Goal: Transaction & Acquisition: Purchase product/service

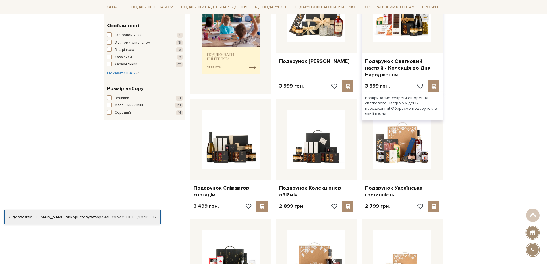
scroll to position [259, 0]
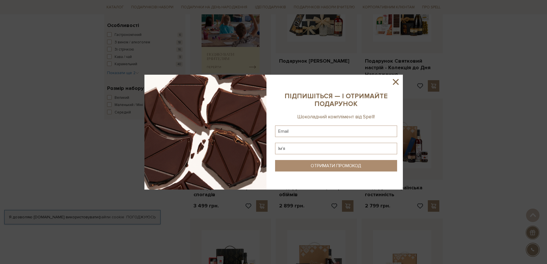
click at [396, 80] on icon at bounding box center [396, 82] width 10 height 10
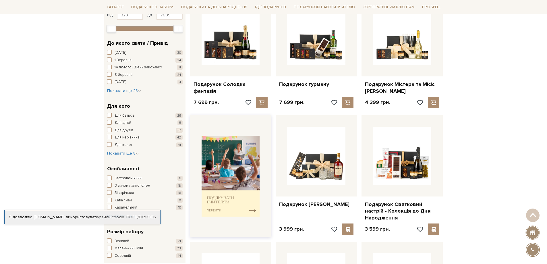
scroll to position [201, 0]
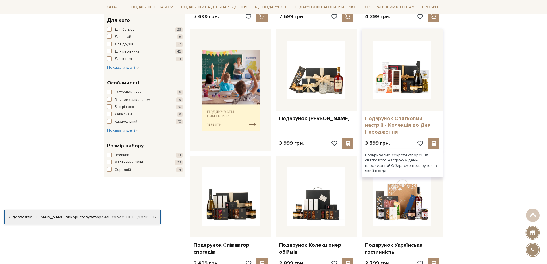
click at [419, 118] on link "Подарунок Святковий настрій - Колекція до Дня Народження" at bounding box center [402, 125] width 74 height 20
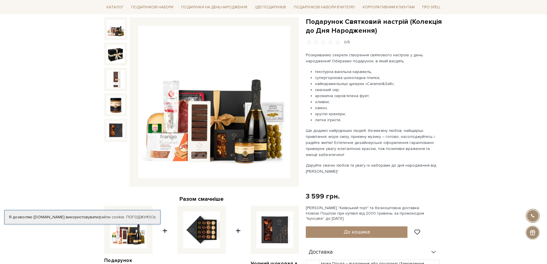
scroll to position [57, 0]
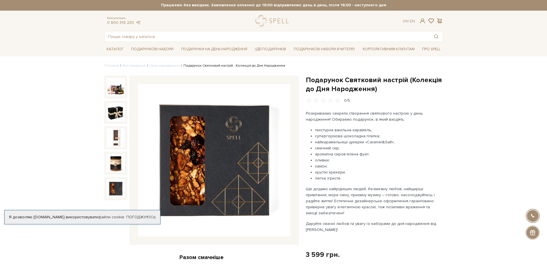
scroll to position [0, 0]
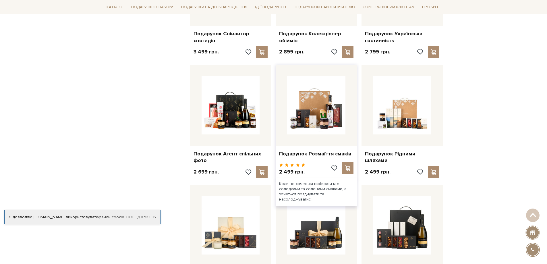
scroll to position [431, 0]
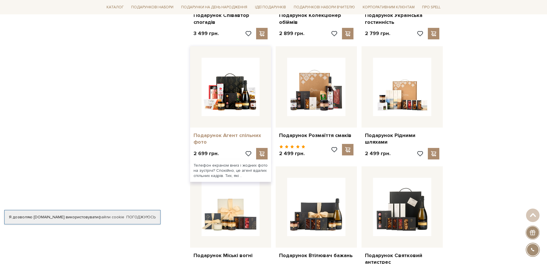
click at [232, 138] on link "Подарунок Агент спільних фото" at bounding box center [231, 139] width 74 height 14
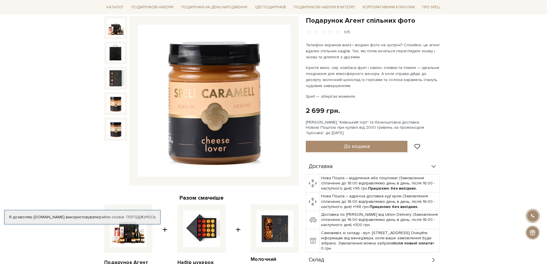
scroll to position [57, 0]
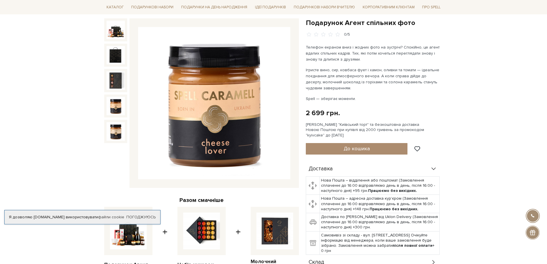
click at [149, 99] on img at bounding box center [214, 103] width 152 height 152
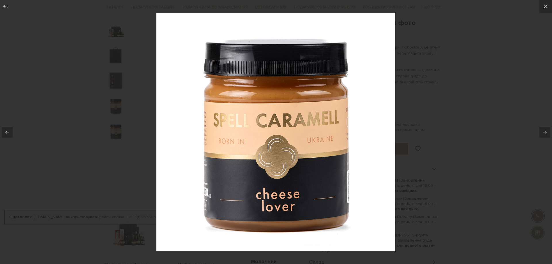
click at [9, 129] on icon at bounding box center [7, 132] width 7 height 7
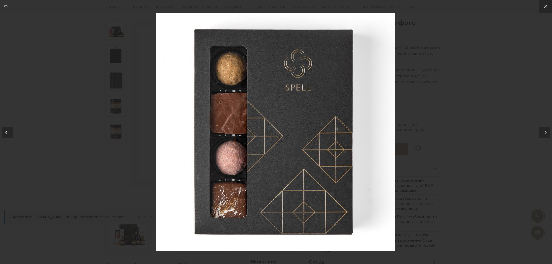
click at [9, 129] on icon at bounding box center [7, 132] width 7 height 7
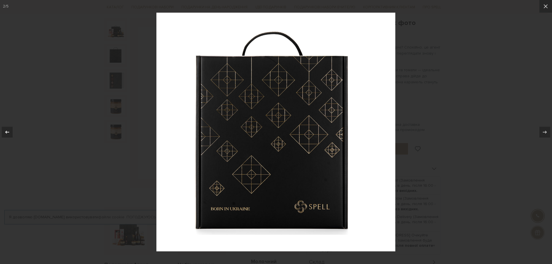
click at [9, 129] on icon at bounding box center [7, 132] width 7 height 7
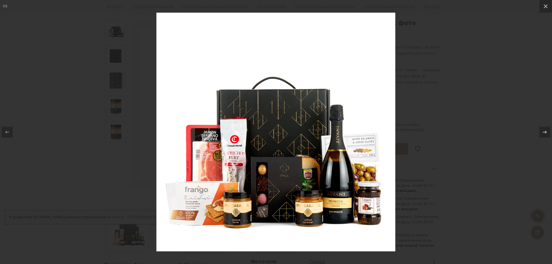
click at [0, 171] on div at bounding box center [276, 132] width 552 height 264
click at [83, 99] on div at bounding box center [276, 132] width 552 height 264
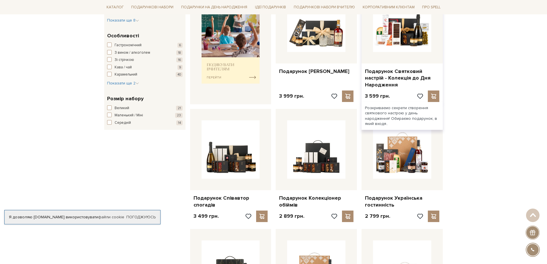
scroll to position [259, 0]
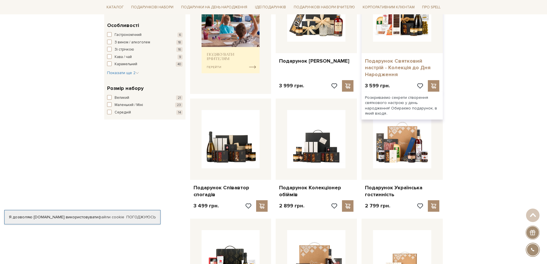
click at [398, 64] on link "Подарунок Святковий настрій - Колекція до Дня Народження" at bounding box center [402, 68] width 74 height 20
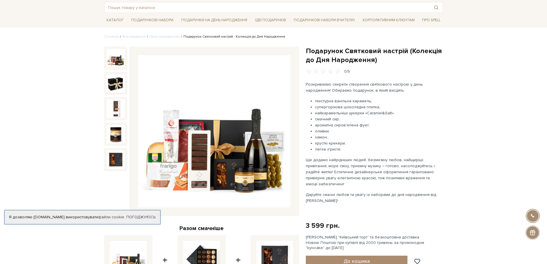
scroll to position [57, 0]
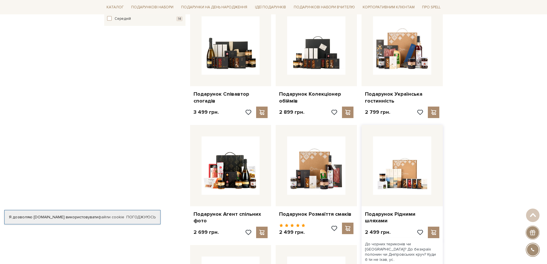
scroll to position [402, 0]
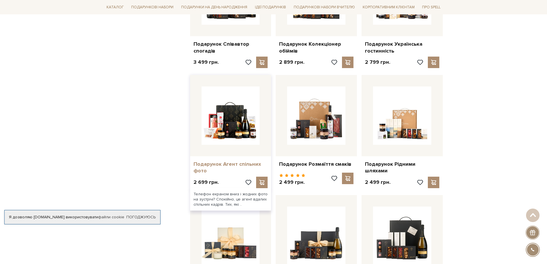
click at [226, 166] on link "Подарунок Агент спільних фото" at bounding box center [231, 168] width 74 height 14
